Goal: Information Seeking & Learning: Check status

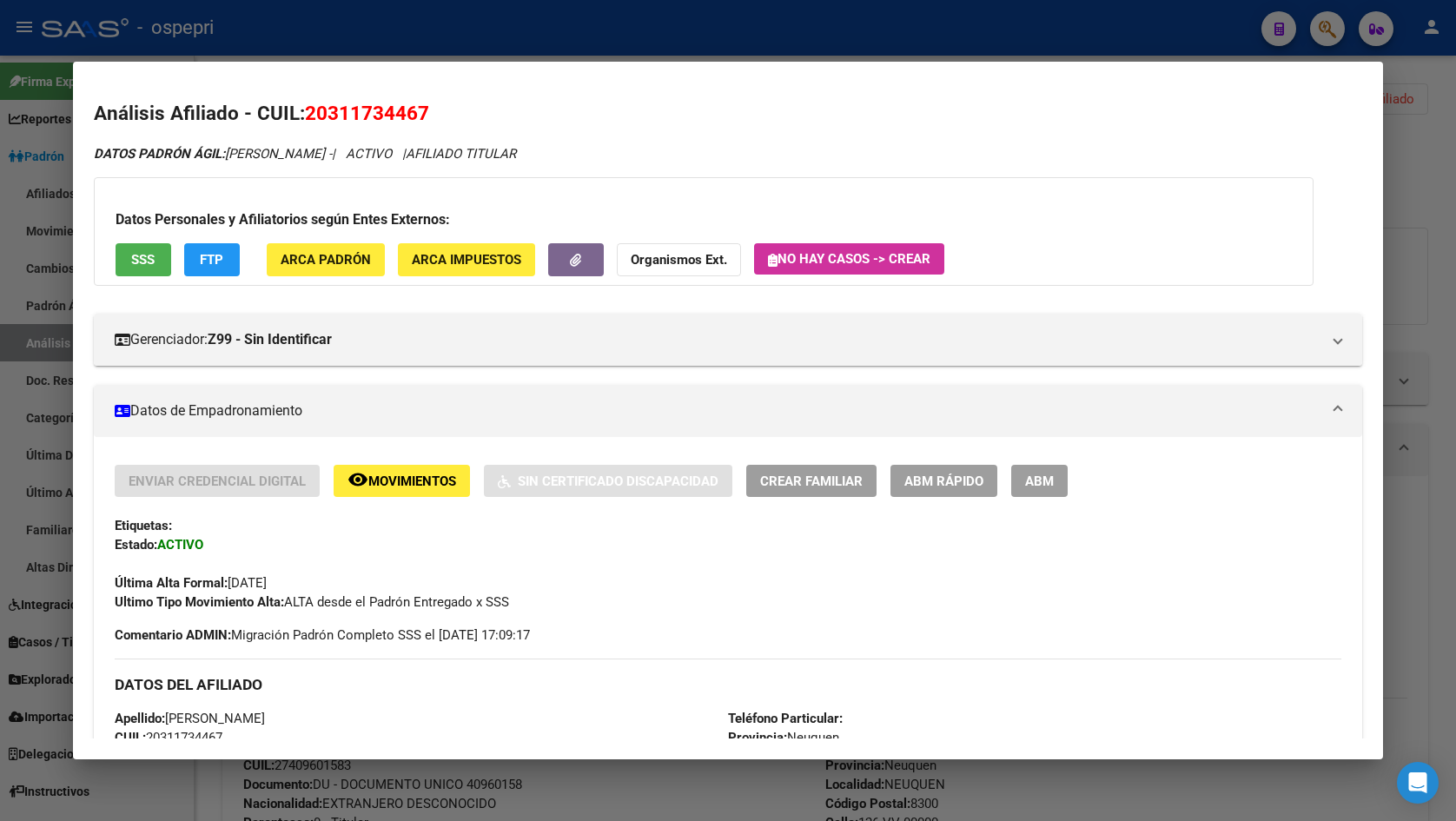
click at [1403, 177] on div at bounding box center [728, 410] width 1456 height 821
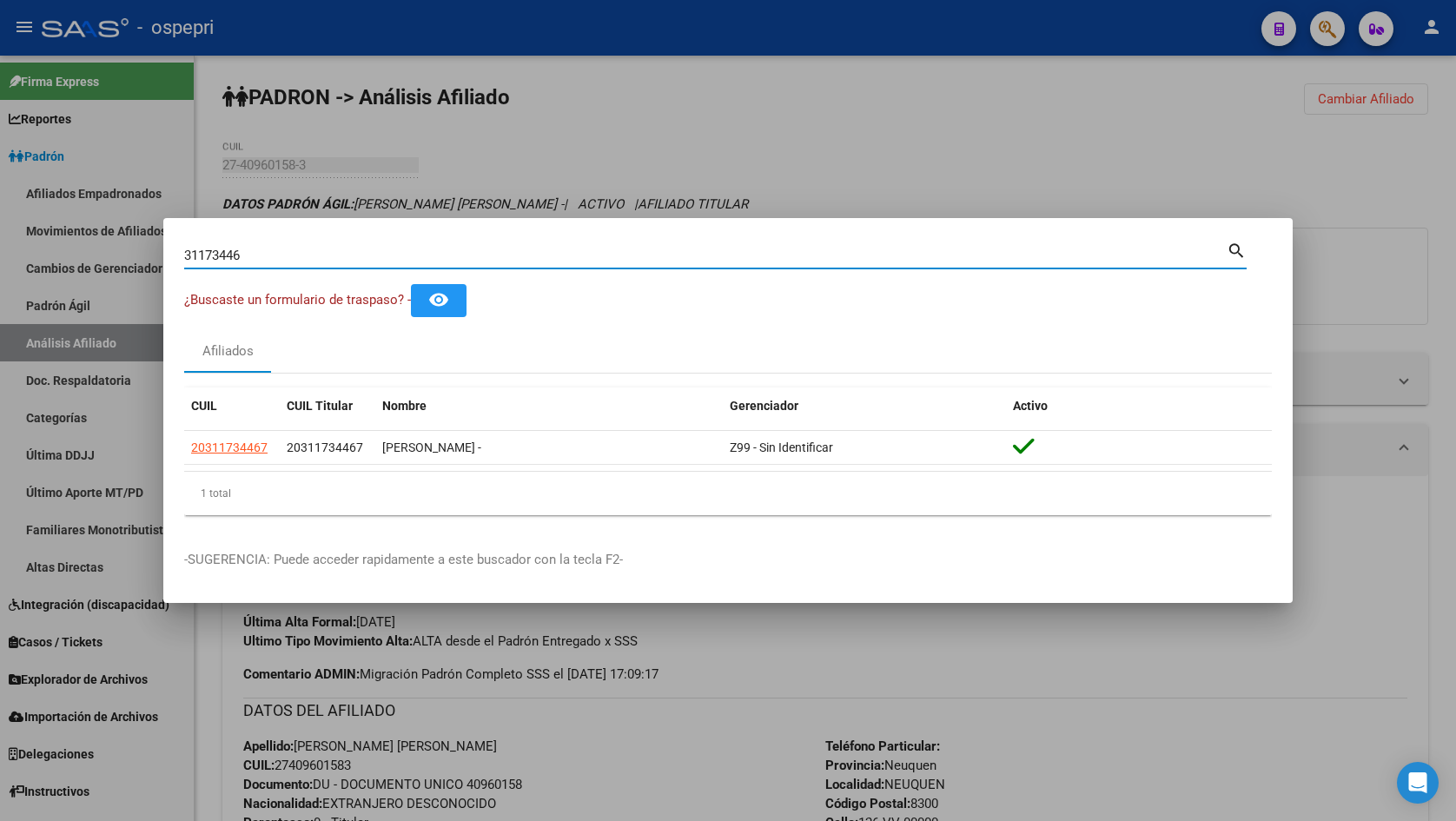
click at [250, 251] on input "31173446" at bounding box center [705, 256] width 1042 height 16
paste input "161"
type input "31173161"
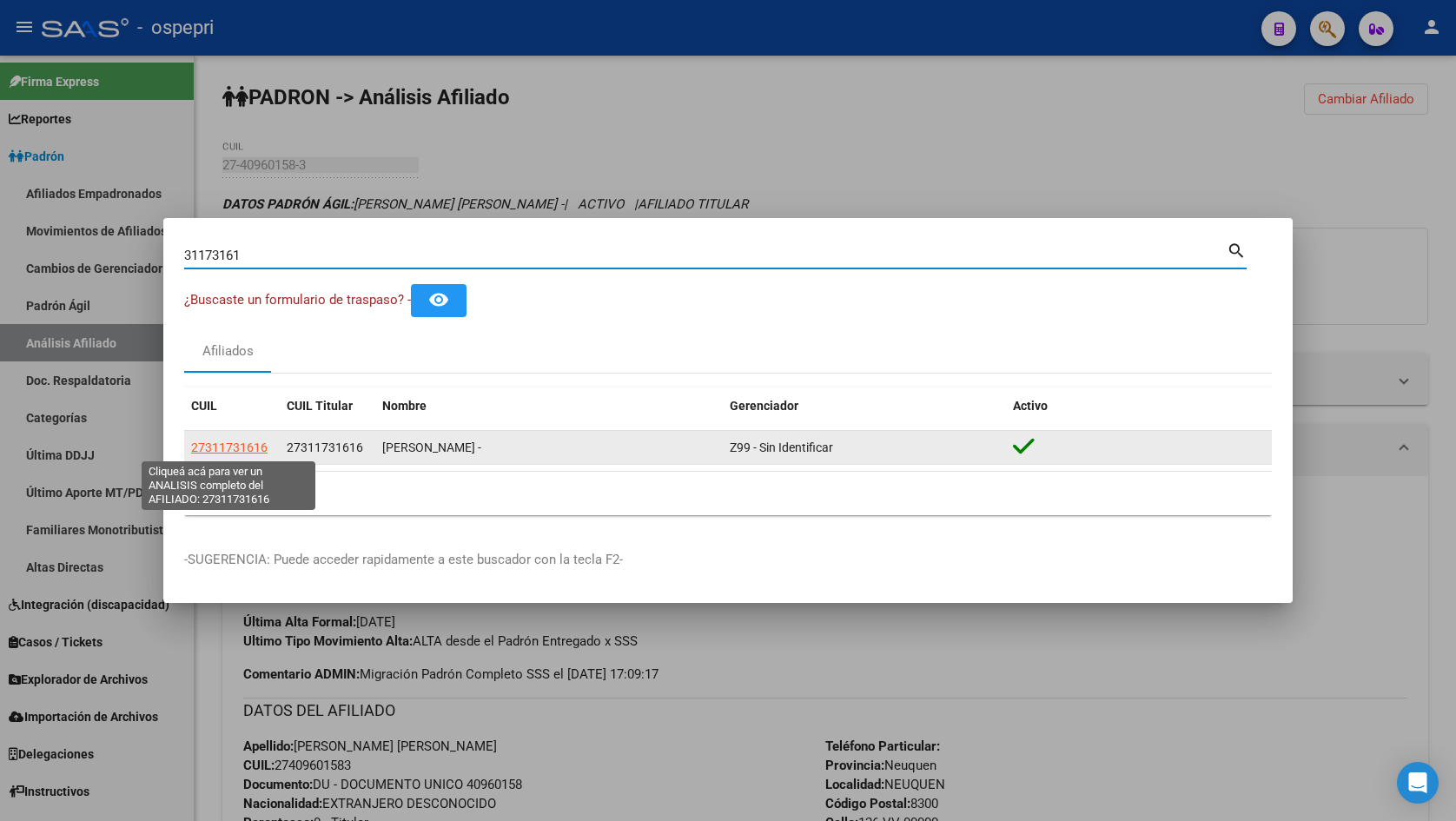
click at [229, 447] on span "27311731616" at bounding box center [229, 448] width 77 height 14
type textarea "27311731616"
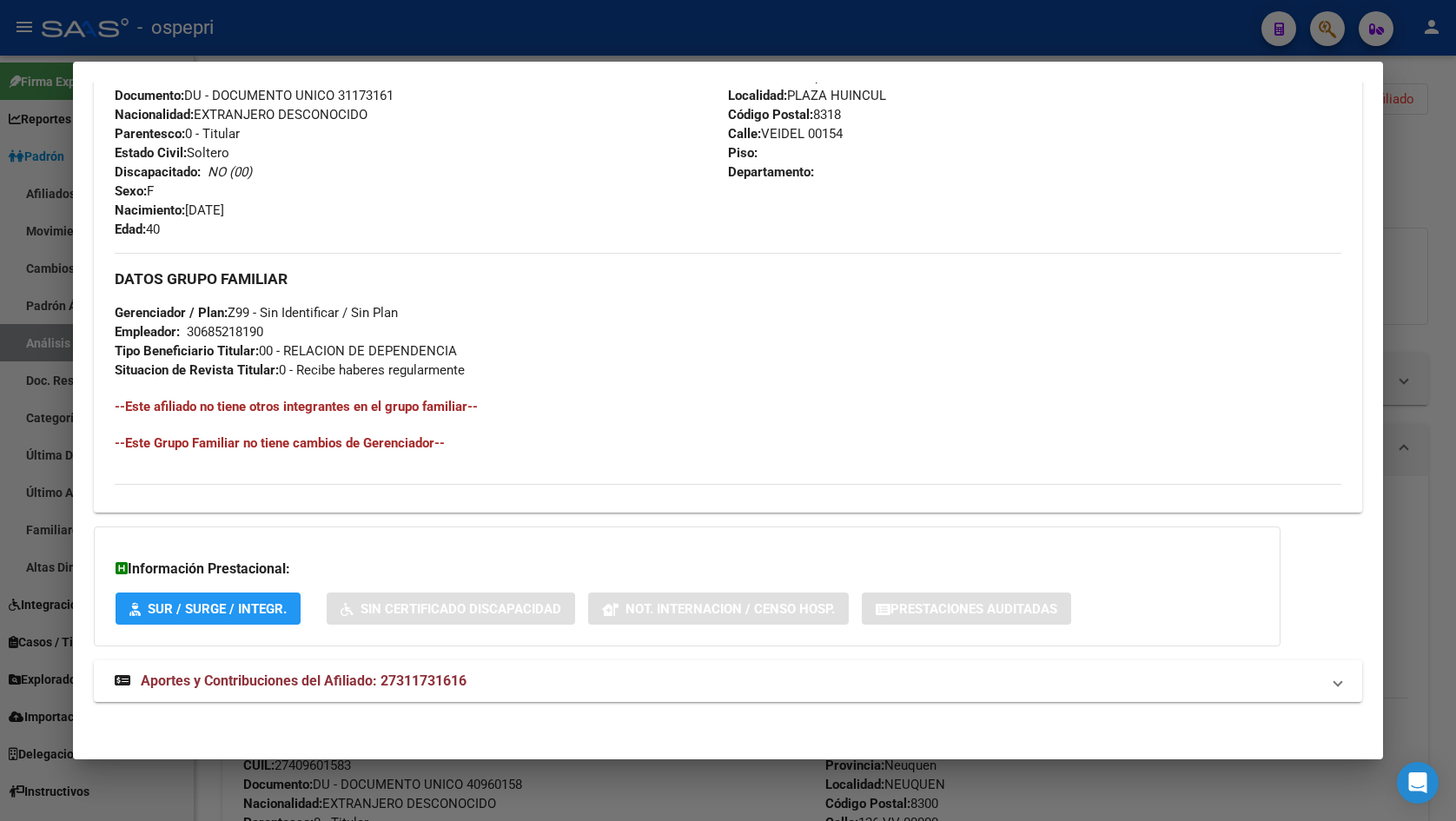
scroll to position [664, 0]
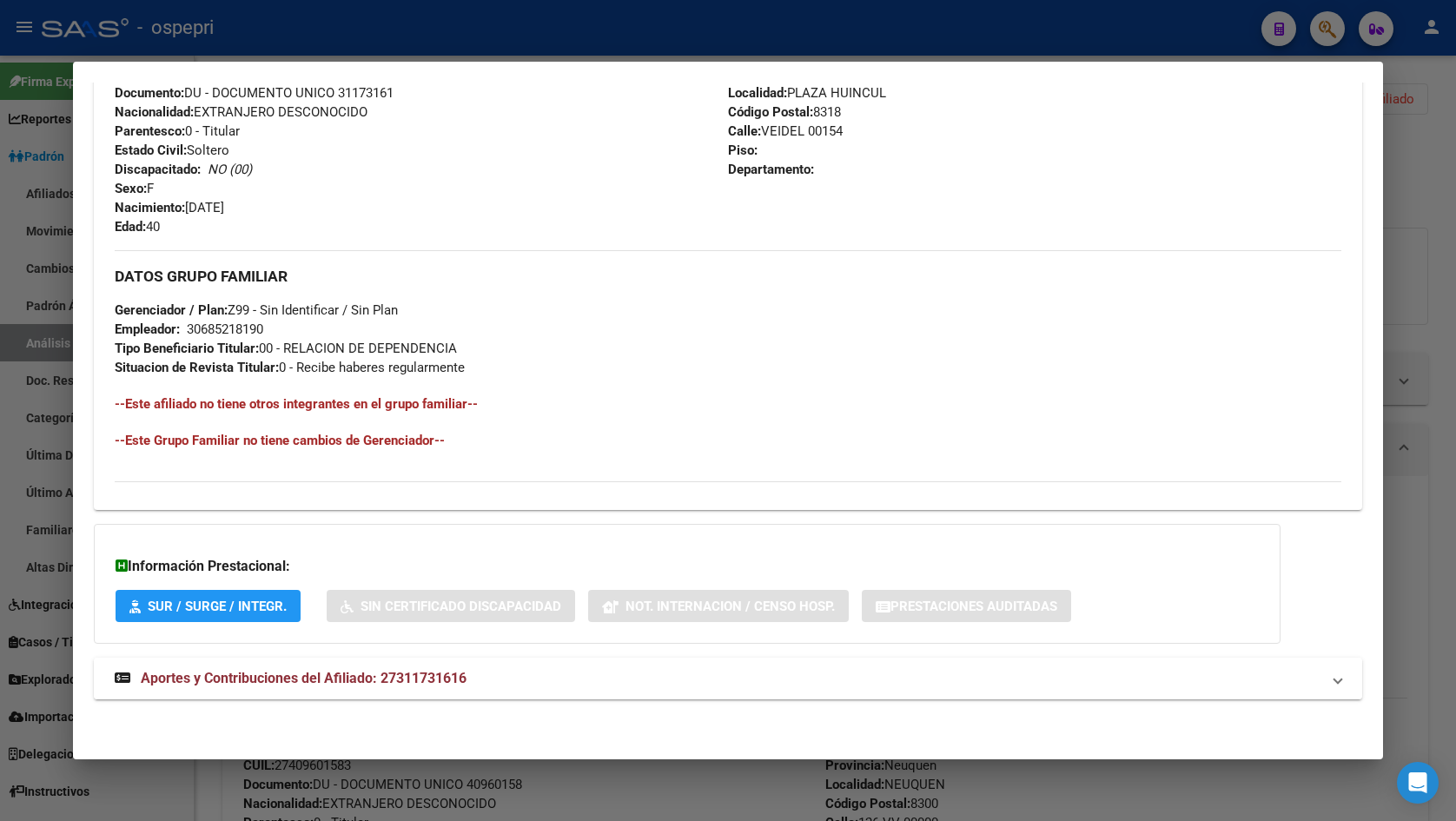
click at [337, 679] on span "Aportes y Contribuciones del Afiliado: 27311731616" at bounding box center [304, 678] width 326 height 17
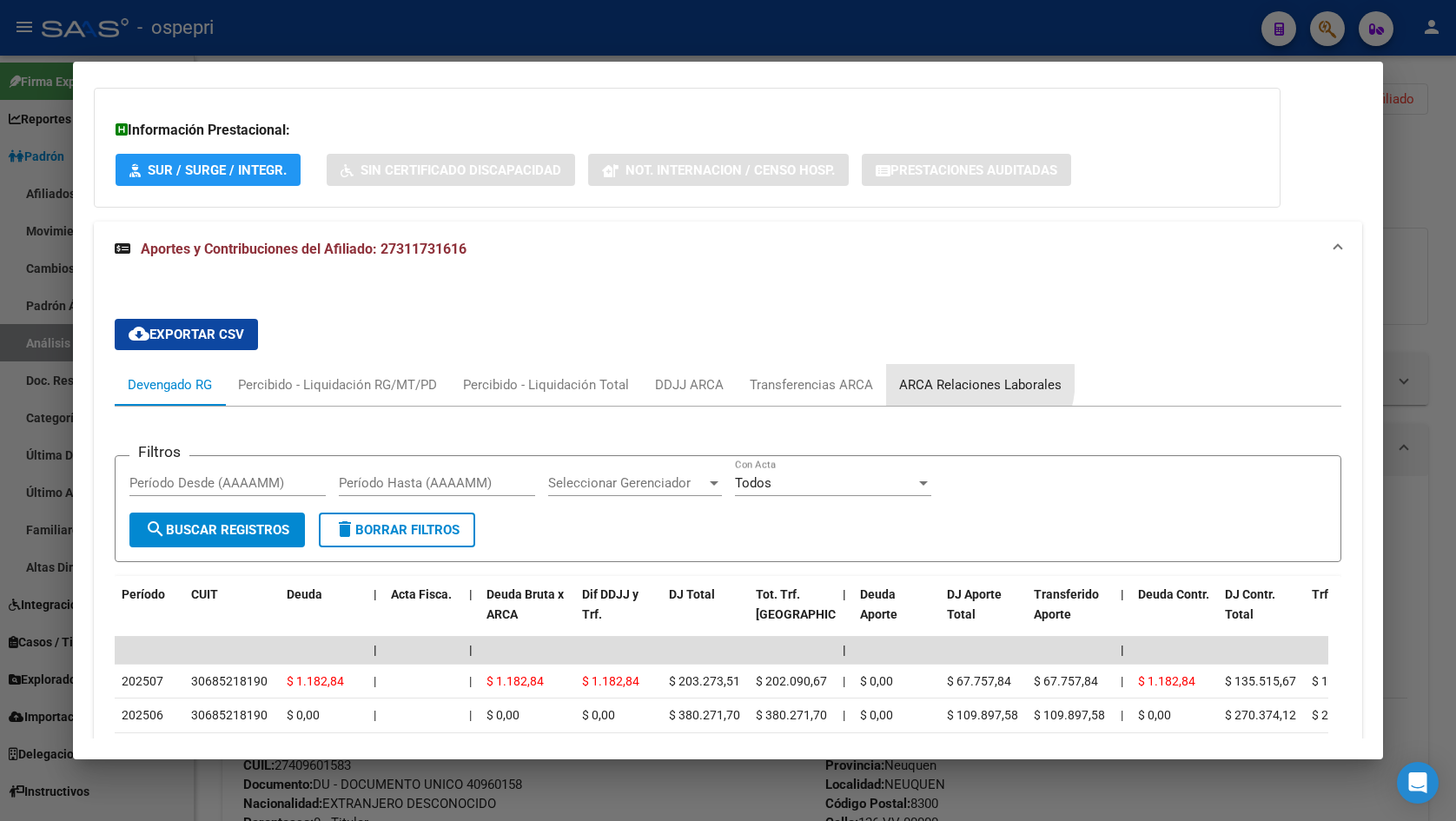
click at [957, 379] on div "ARCA Relaciones Laborales" at bounding box center [980, 385] width 162 height 19
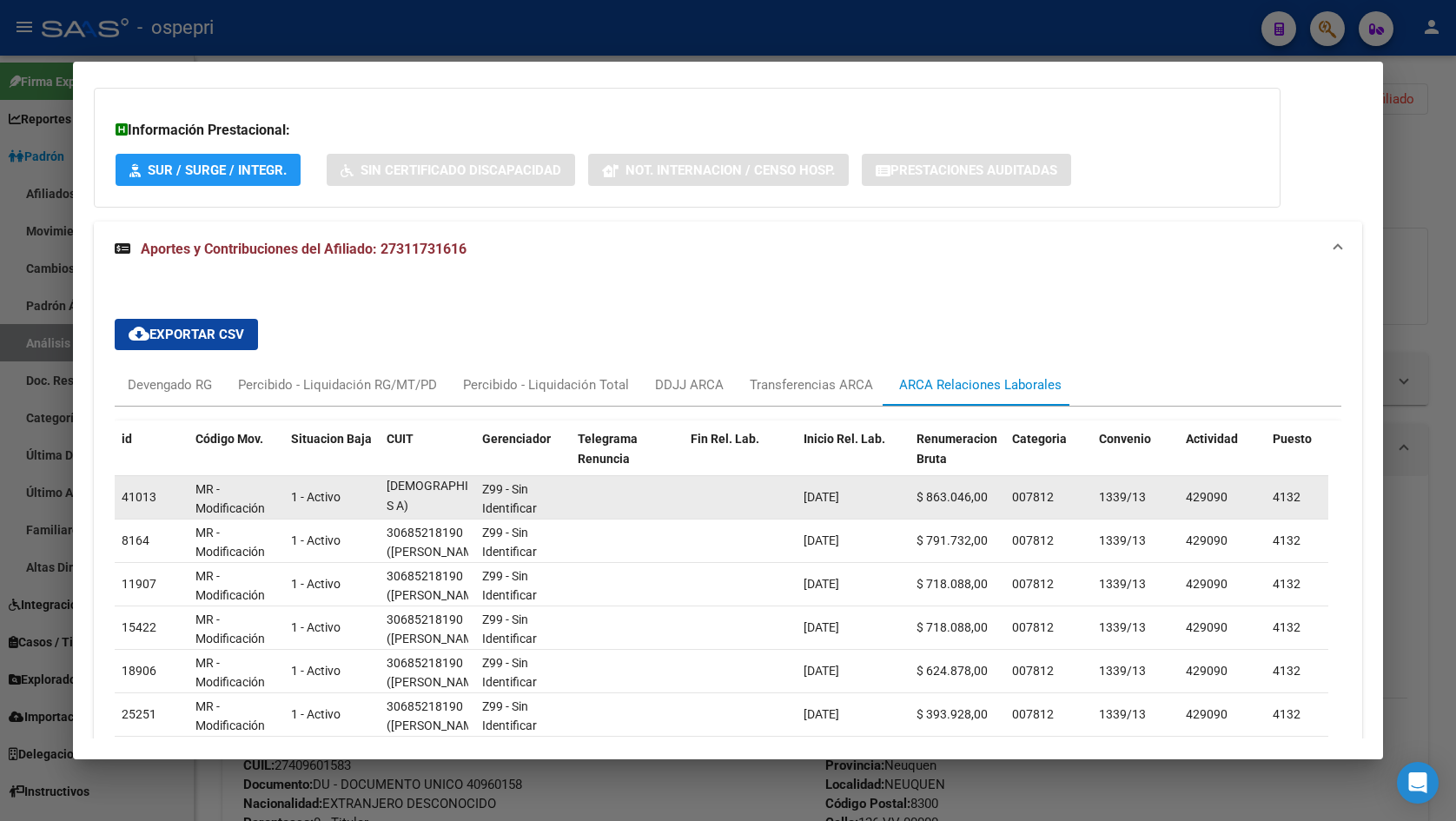
scroll to position [1, 0]
drag, startPoint x: 387, startPoint y: 488, endPoint x: 413, endPoint y: 511, distance: 34.7
click at [413, 511] on div "30685218190 (A EVANGELISTA S A)" at bounding box center [427, 496] width 82 height 36
copy div "30685218190 (A EVANGELISTA S A)"
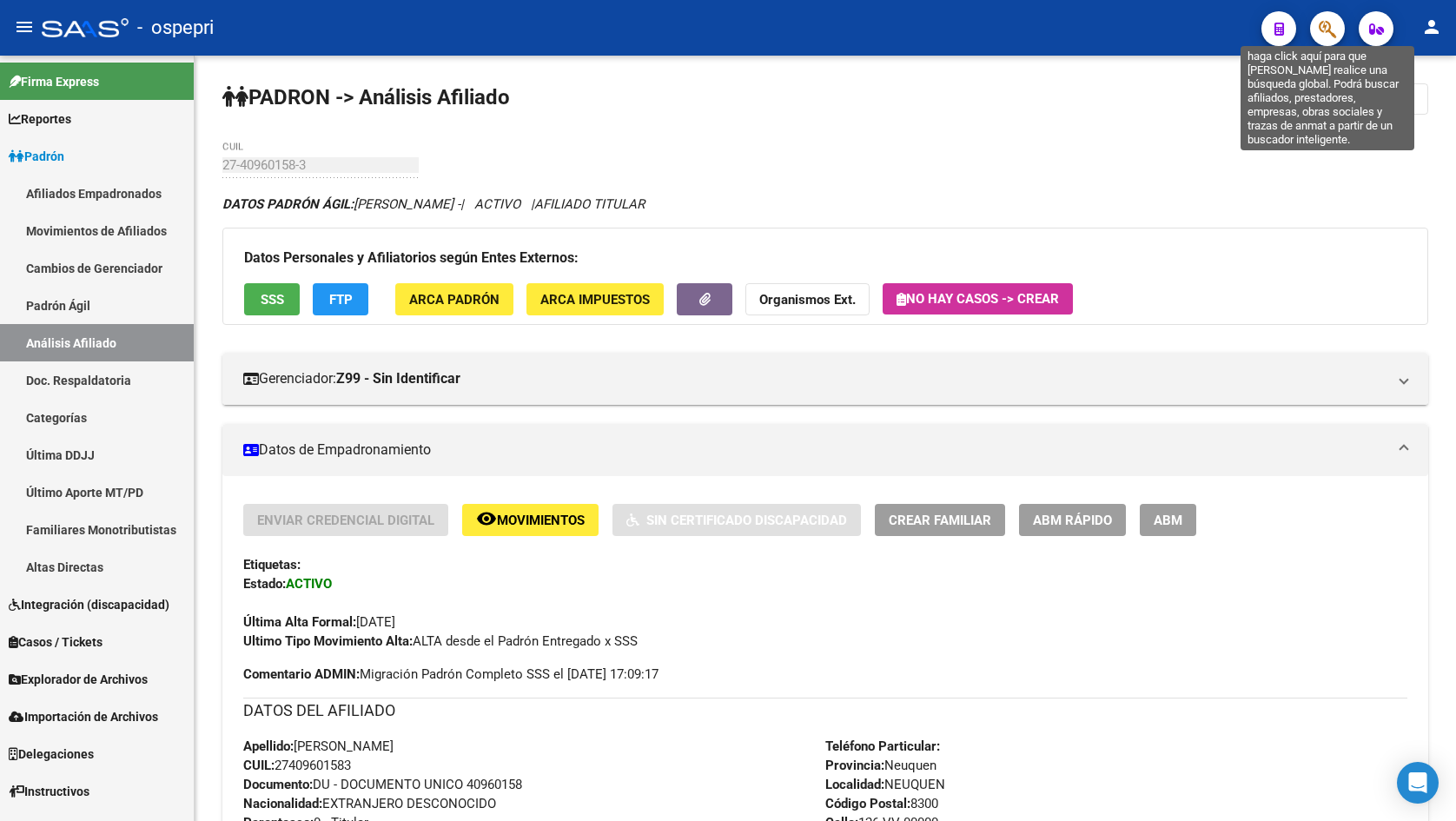
click at [1325, 35] on icon "button" at bounding box center [1328, 29] width 18 height 20
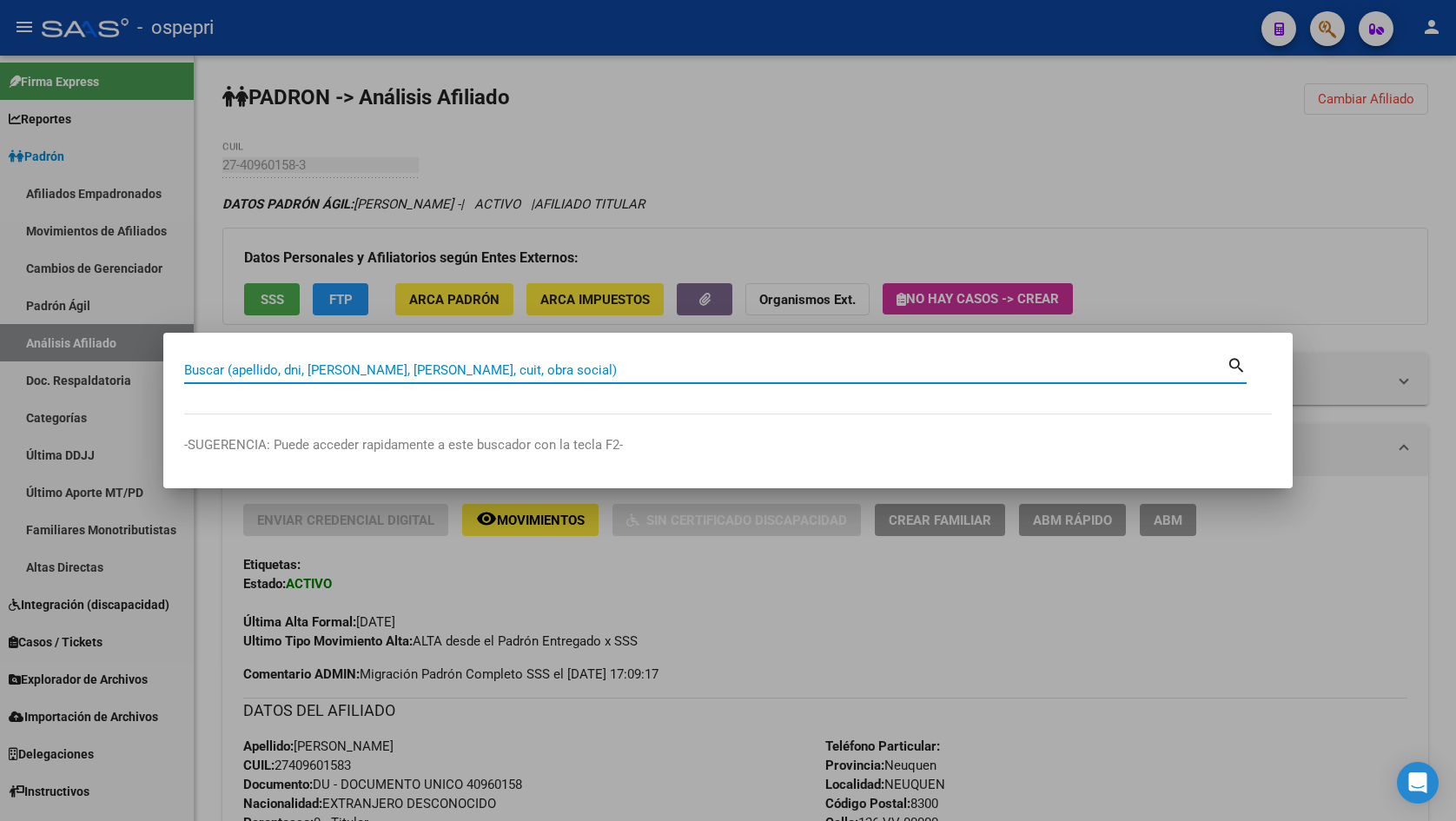
paste input "31173161"
type input "31173161"
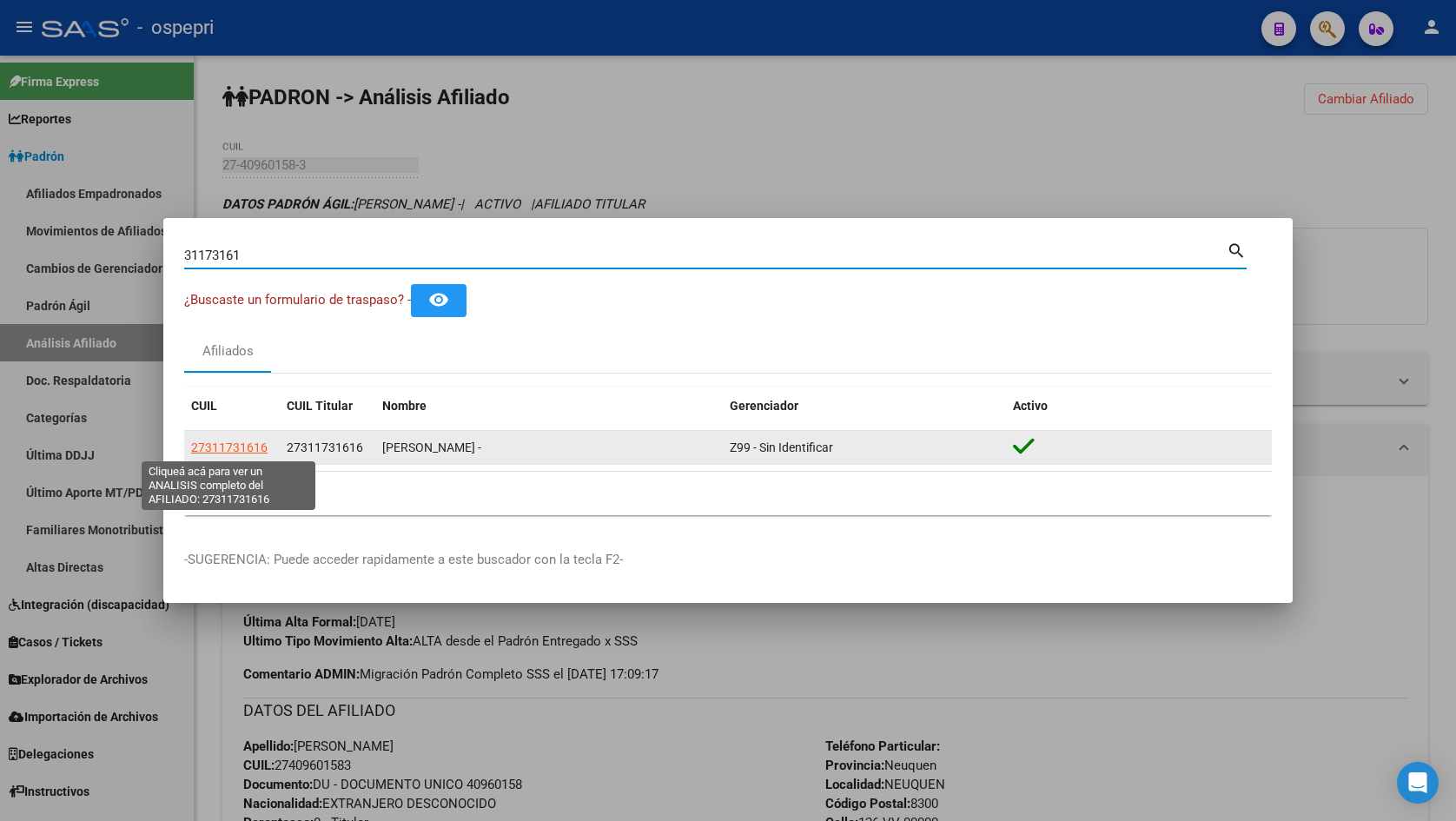
click at [221, 448] on span "27311731616" at bounding box center [229, 448] width 77 height 14
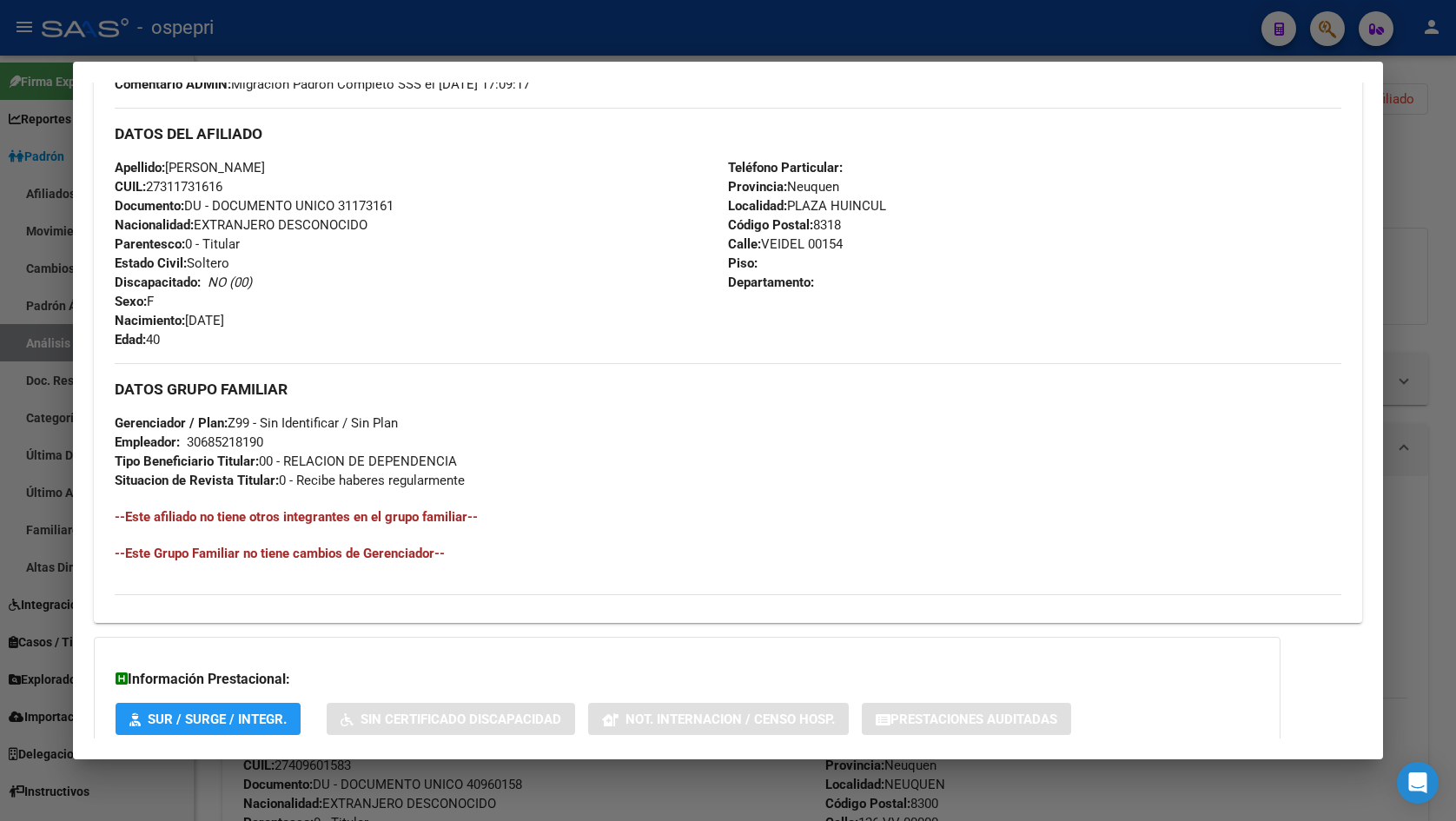
scroll to position [664, 0]
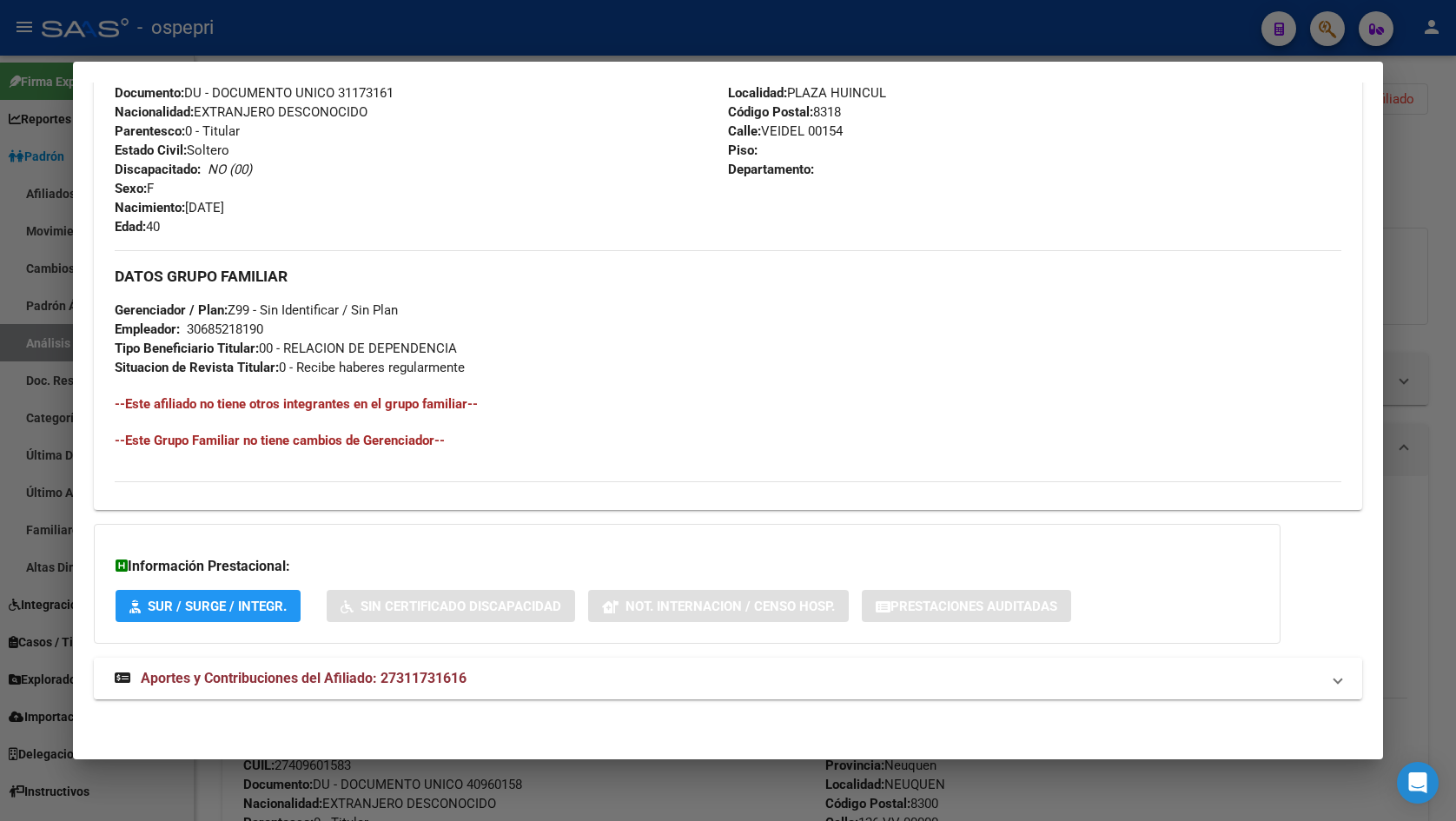
click at [439, 683] on span "Aportes y Contribuciones del Afiliado: 27311731616" at bounding box center [304, 678] width 326 height 17
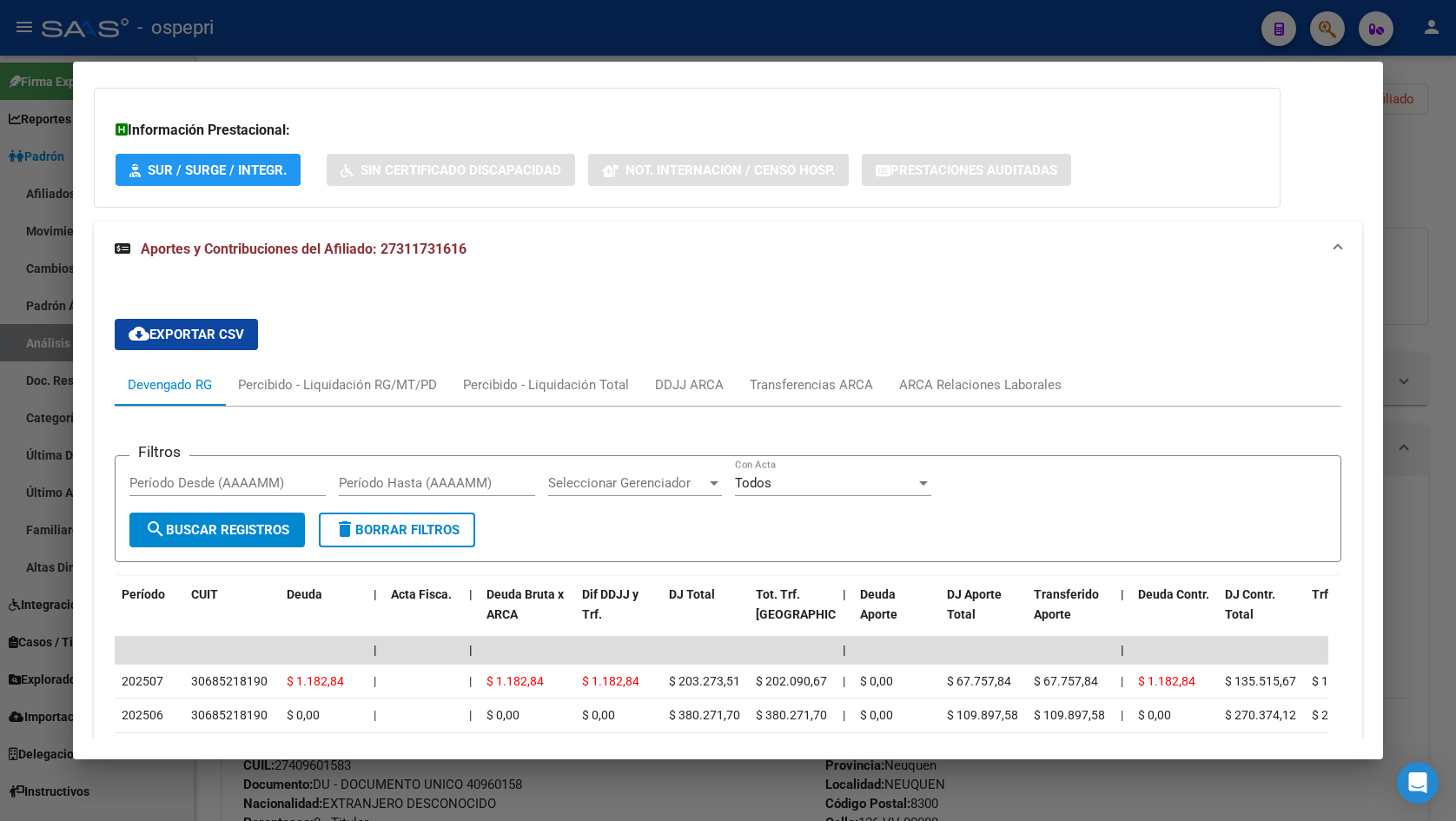
scroll to position [1448, 0]
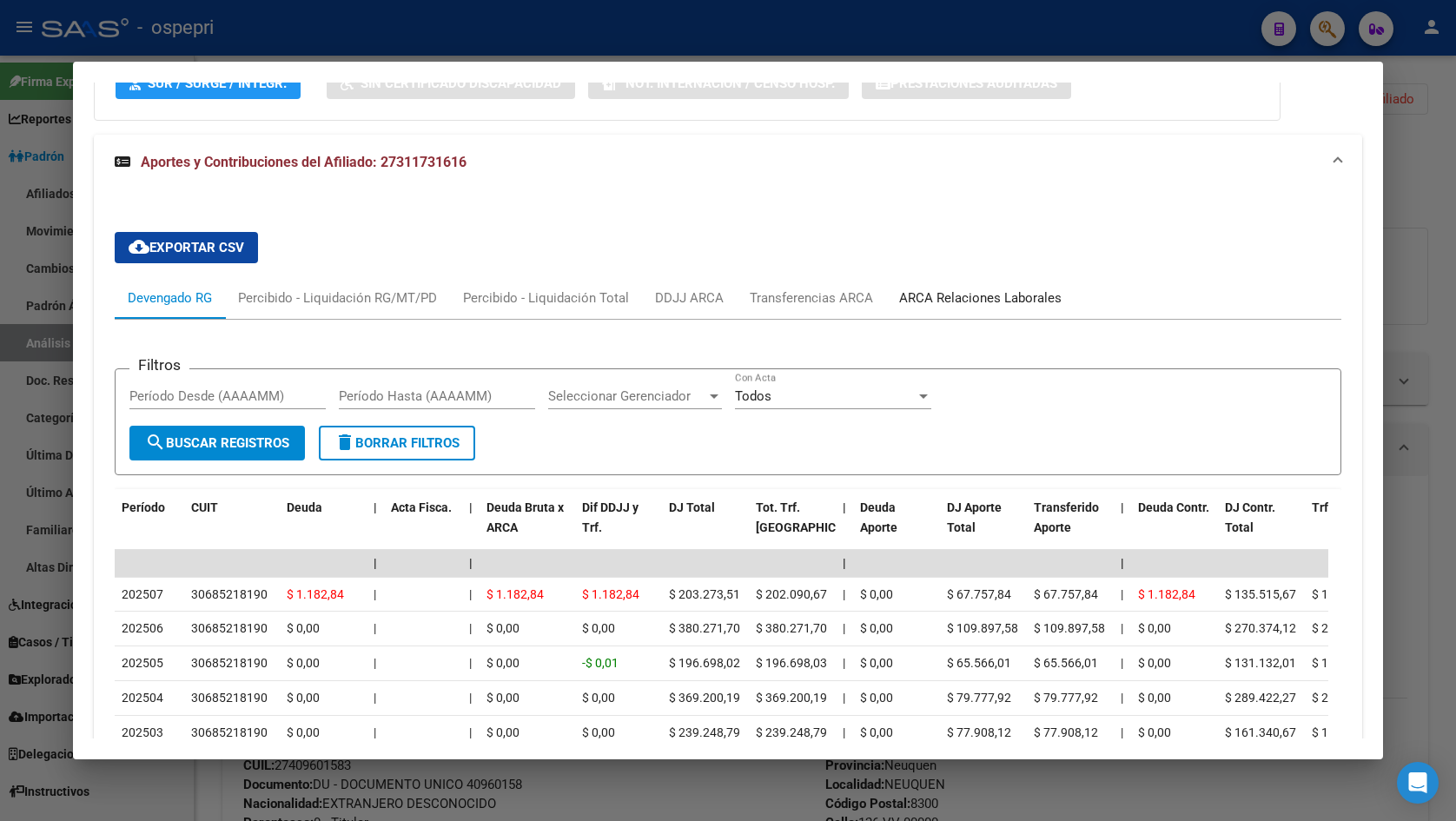
click at [1021, 294] on div "ARCA Relaciones Laborales" at bounding box center [980, 298] width 162 height 19
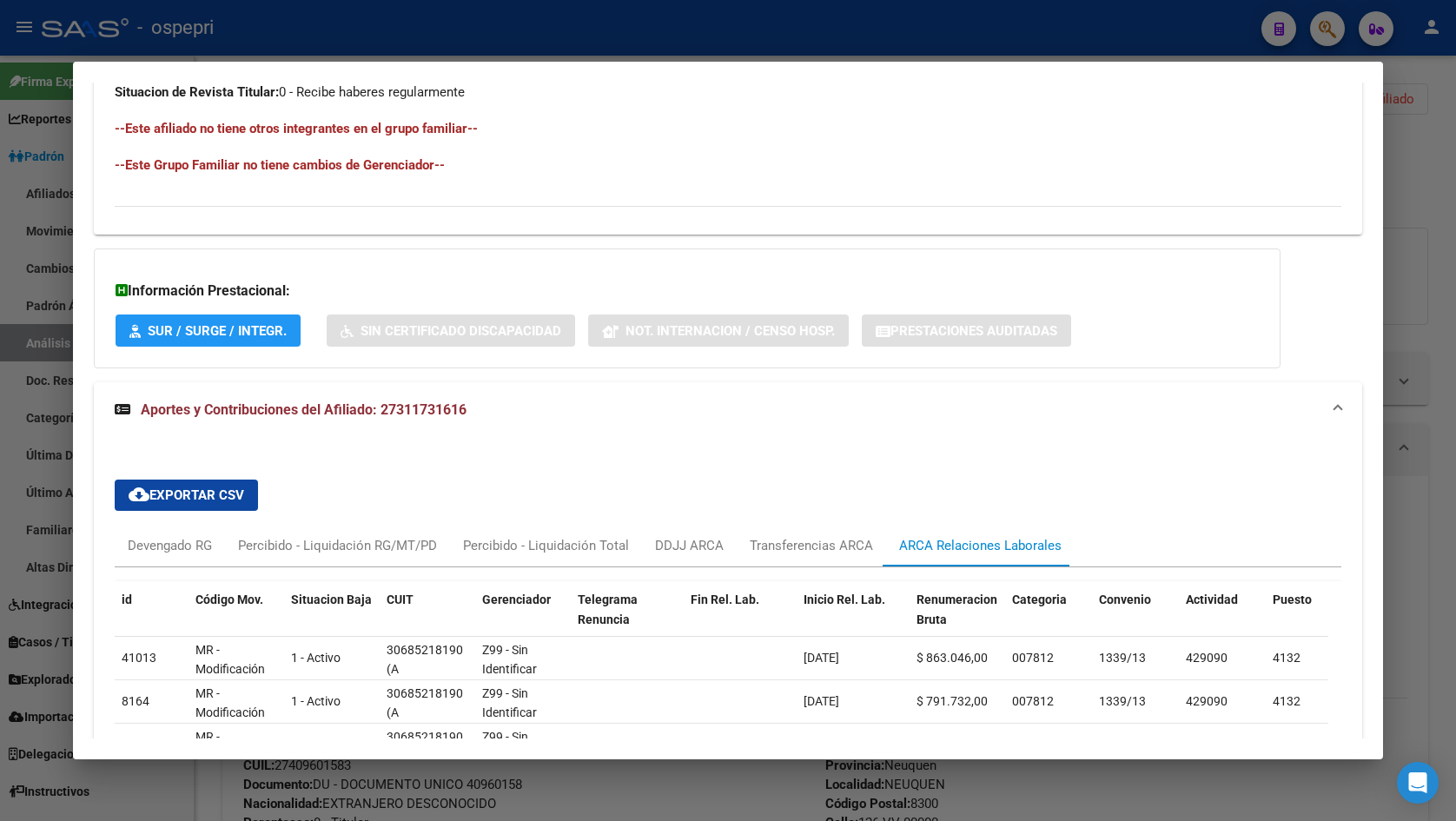
scroll to position [1187, 0]
